Goal: Check status: Check status

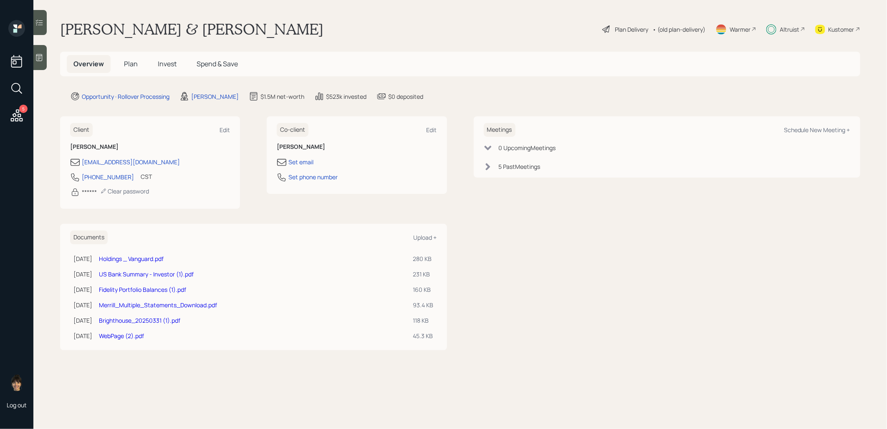
click at [166, 61] on span "Invest" at bounding box center [167, 63] width 19 height 9
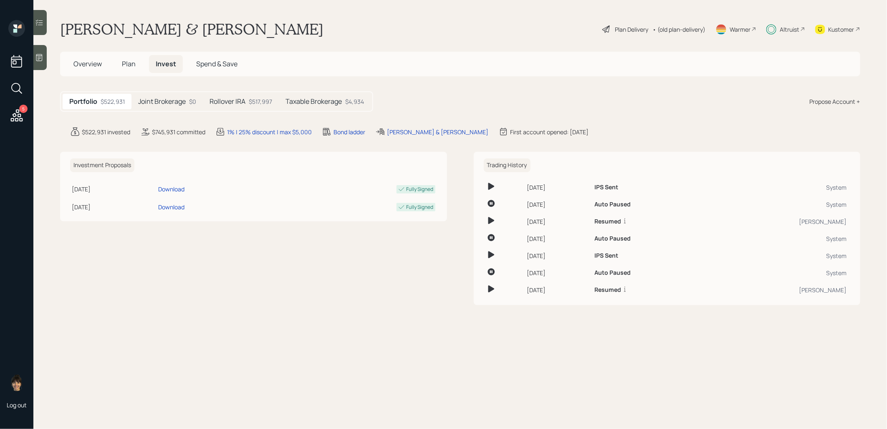
click at [254, 103] on div "$517,997" at bounding box center [260, 101] width 23 height 9
